Goal: Check status

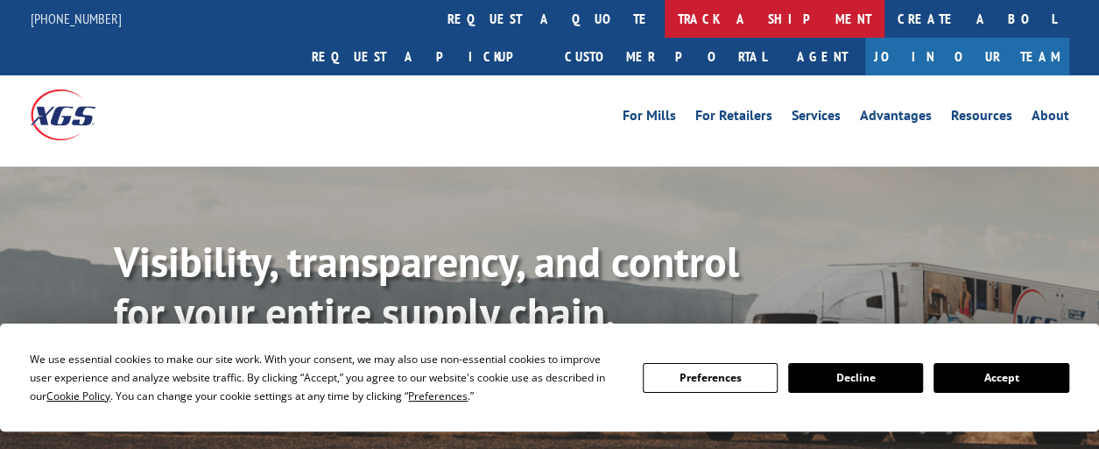
click at [665, 22] on link "track a shipment" at bounding box center [775, 19] width 220 height 38
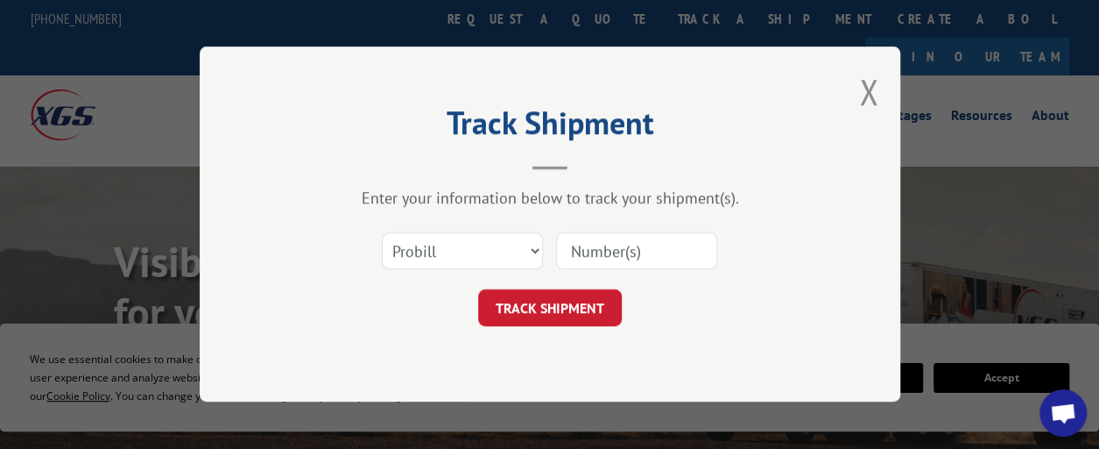
click at [594, 258] on input at bounding box center [636, 251] width 161 height 37
paste input "6423676"
type input "6423676"
click at [529, 307] on button "TRACK SHIPMENT" at bounding box center [550, 308] width 144 height 37
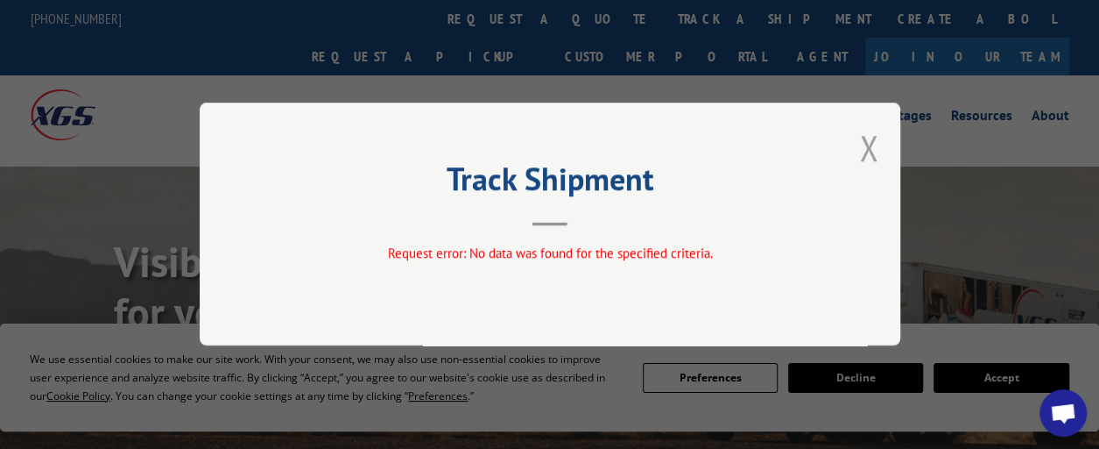
click at [873, 150] on button "Close modal" at bounding box center [868, 147] width 19 height 46
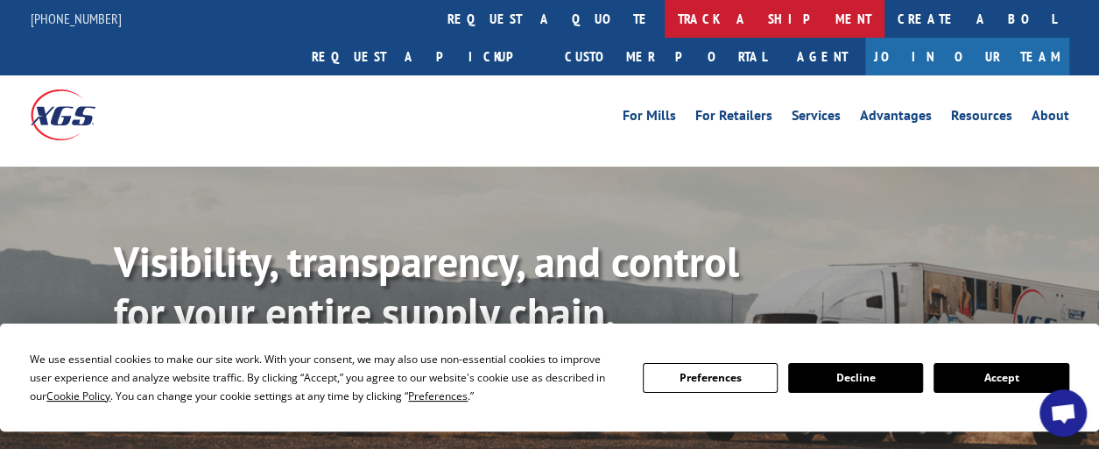
click at [665, 29] on link "track a shipment" at bounding box center [775, 19] width 220 height 38
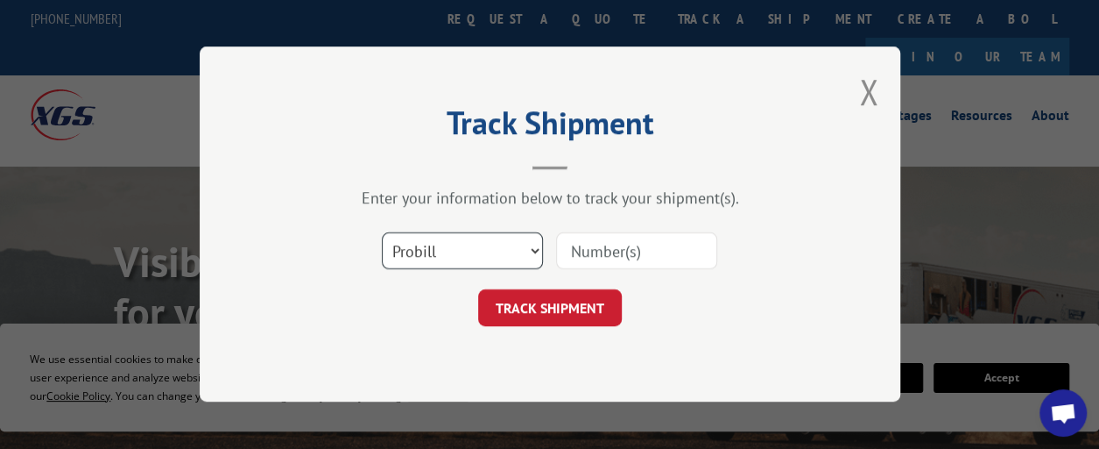
click at [538, 251] on select "Select category... Probill BOL PO" at bounding box center [462, 251] width 161 height 37
select select "bol"
click at [382, 233] on select "Select category... Probill BOL PO" at bounding box center [462, 251] width 161 height 37
click at [613, 247] on input at bounding box center [636, 251] width 161 height 37
paste input "6423676"
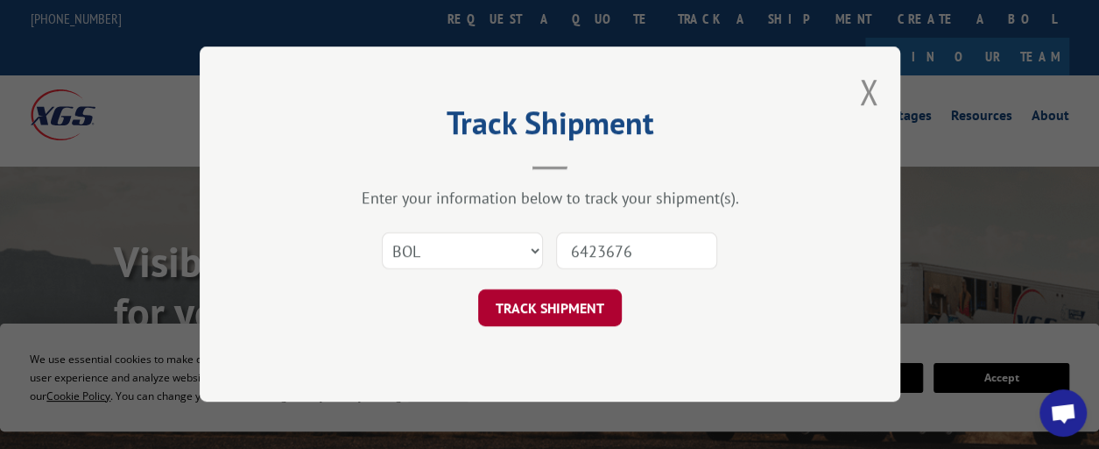
type input "6423676"
click at [590, 319] on button "TRACK SHIPMENT" at bounding box center [550, 308] width 144 height 37
